Goal: Navigation & Orientation: Find specific page/section

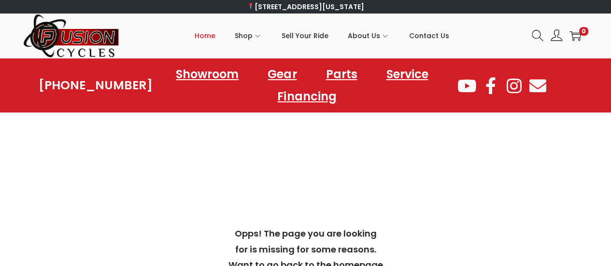
click at [211, 38] on span "Home" at bounding box center [204, 36] width 21 height 24
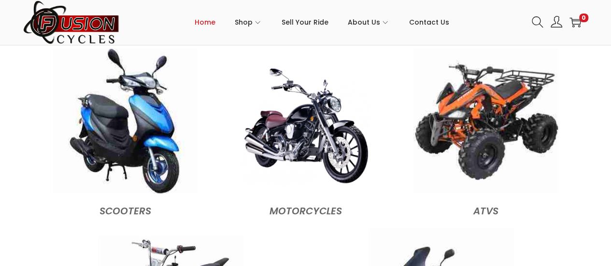
scroll to position [965, 0]
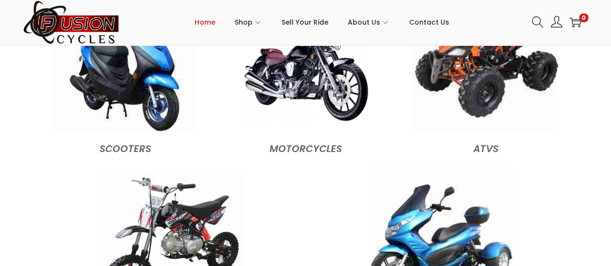
click at [303, 98] on img at bounding box center [305, 63] width 130 height 121
